Goal: Task Accomplishment & Management: Manage account settings

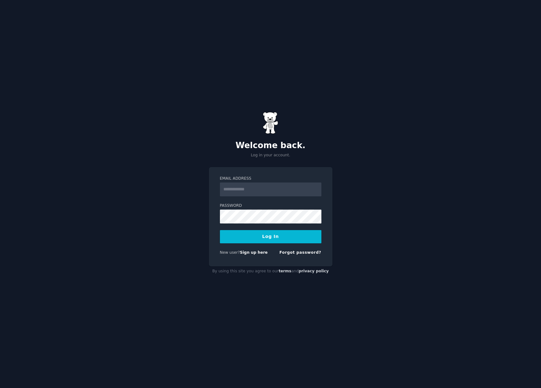
click at [192, 215] on div "Welcome back. Log in your account. Email Address Password Log In New user? Sign…" at bounding box center [270, 194] width 541 height 388
drag, startPoint x: 245, startPoint y: 189, endPoint x: 305, endPoint y: 145, distance: 74.4
click at [245, 189] on input "Email Address" at bounding box center [271, 190] width 102 height 14
click at [269, 178] on label "Email Address" at bounding box center [271, 179] width 102 height 6
click at [269, 183] on input "Email Address" at bounding box center [271, 190] width 102 height 14
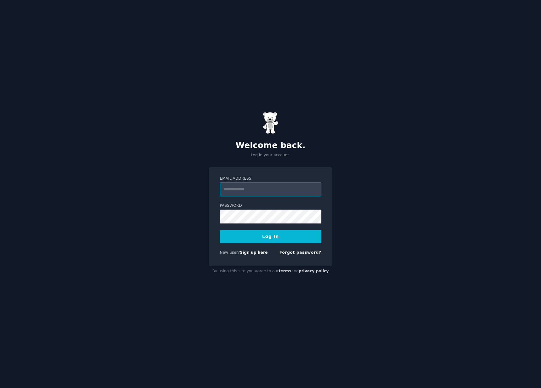
click at [267, 185] on input "Email Address" at bounding box center [271, 190] width 102 height 14
click at [220, 196] on div at bounding box center [220, 196] width 0 height 0
click at [330, 137] on div "Welcome back. Log in your account." at bounding box center [271, 135] width 124 height 46
drag, startPoint x: 0, startPoint y: 0, endPoint x: 247, endPoint y: 224, distance: 333.0
click at [247, 224] on form "Email Address Password Log In New user? Sign up here Forgot password?" at bounding box center [271, 217] width 102 height 82
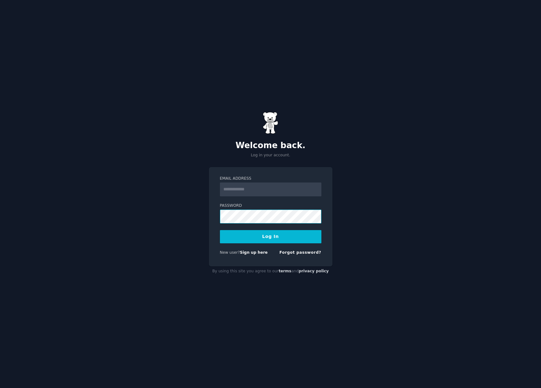
click at [143, 213] on div "Welcome back. Log in your account. Email Address Password Log In New user? Sign…" at bounding box center [270, 194] width 541 height 388
click at [203, 213] on div "Welcome back. Log in your account. Email Address Password Log In New user? Sign…" at bounding box center [270, 194] width 541 height 388
click at [247, 188] on input "Email Address" at bounding box center [271, 190] width 102 height 14
paste input "**********"
type input "**********"
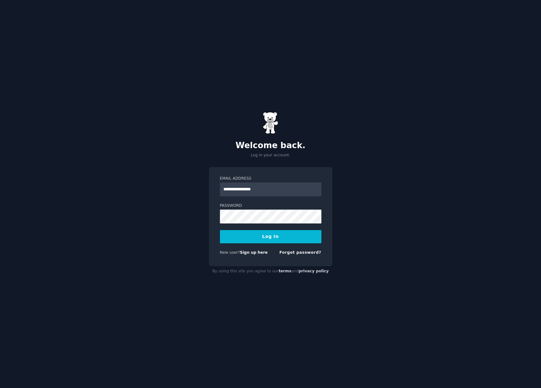
click at [274, 237] on button "Log In" at bounding box center [271, 236] width 102 height 13
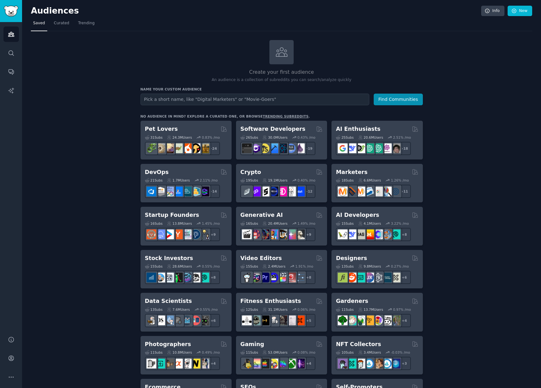
click at [454, 218] on div "Create your first audience An audience is a collection of subreddits you can se…" at bounding box center [282, 383] width 502 height 687
